Goal: Find specific page/section: Find specific page/section

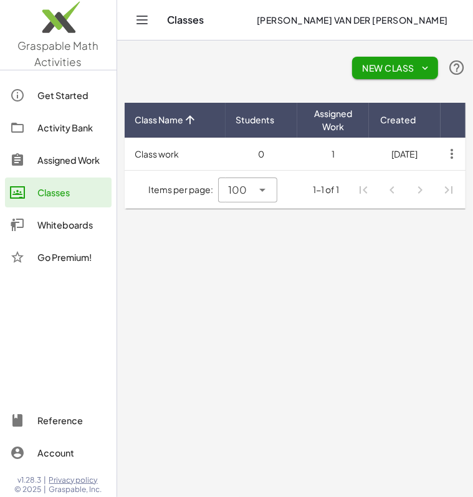
click at [328, 157] on td "1" at bounding box center [333, 154] width 72 height 32
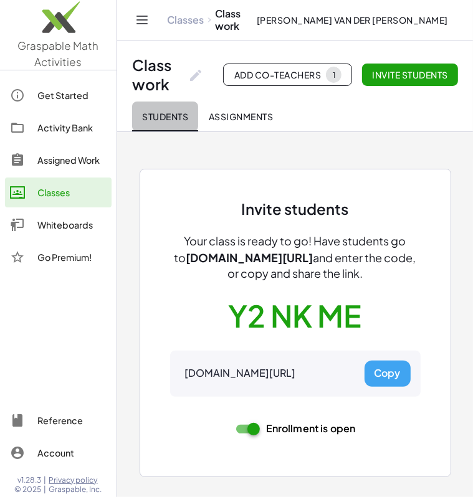
click at [173, 115] on span "Students" at bounding box center [165, 116] width 46 height 11
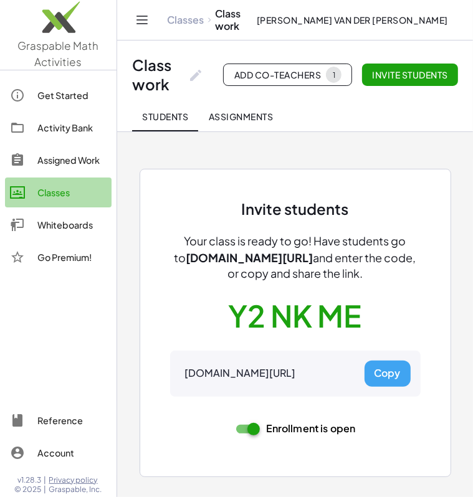
click at [73, 200] on link "Classes" at bounding box center [58, 192] width 106 height 30
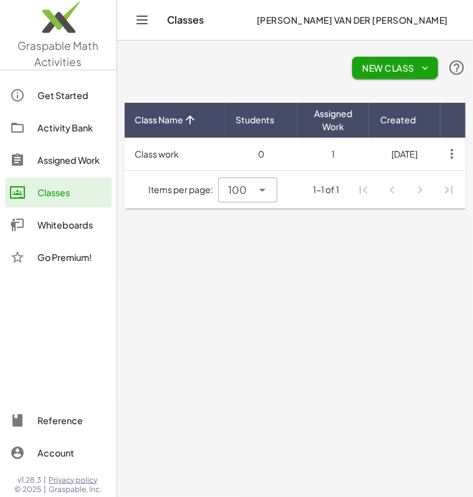
click at [319, 154] on td "1" at bounding box center [333, 154] width 72 height 32
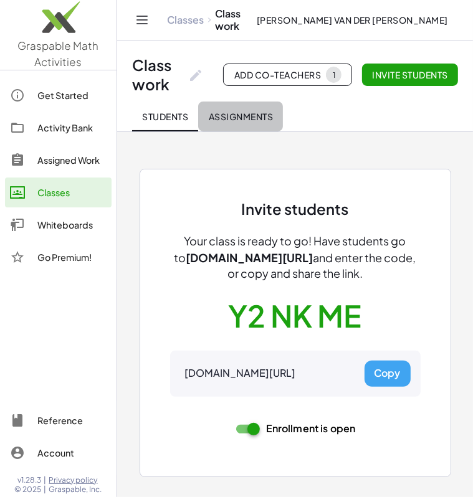
click at [212, 122] on button "Assignments" at bounding box center [240, 116] width 85 height 30
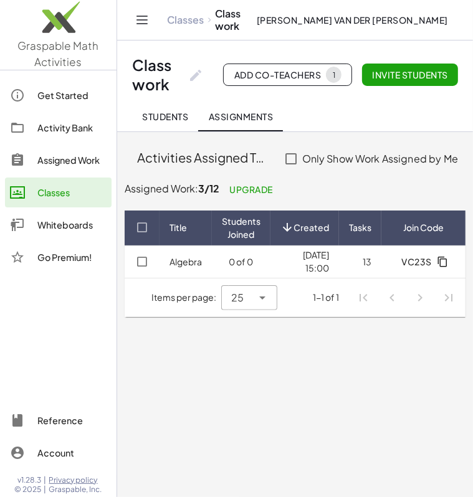
click at [339, 270] on td "[DATE] 15:00" at bounding box center [360, 261] width 42 height 32
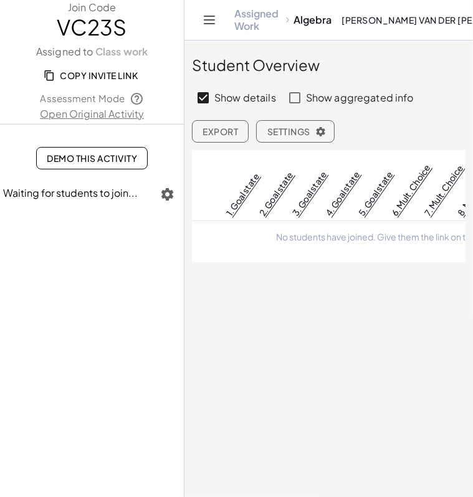
click at [369, 98] on label "Show aggregated info" at bounding box center [360, 98] width 108 height 30
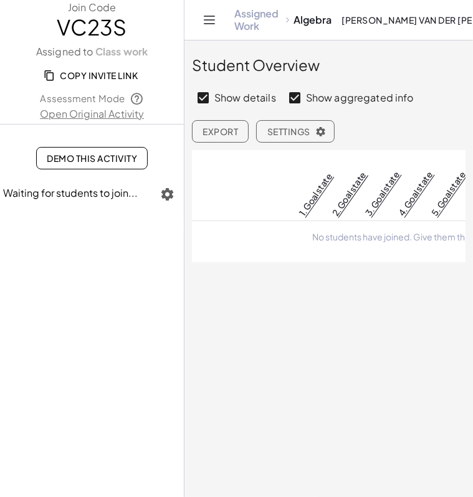
click at [369, 98] on label "Show aggregated info" at bounding box center [360, 98] width 108 height 30
